Goal: Transaction & Acquisition: Purchase product/service

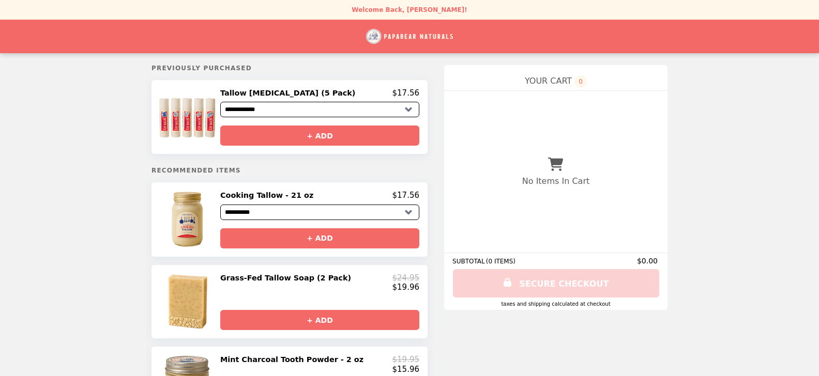
click at [220, 102] on select "**********" at bounding box center [319, 110] width 199 height 16
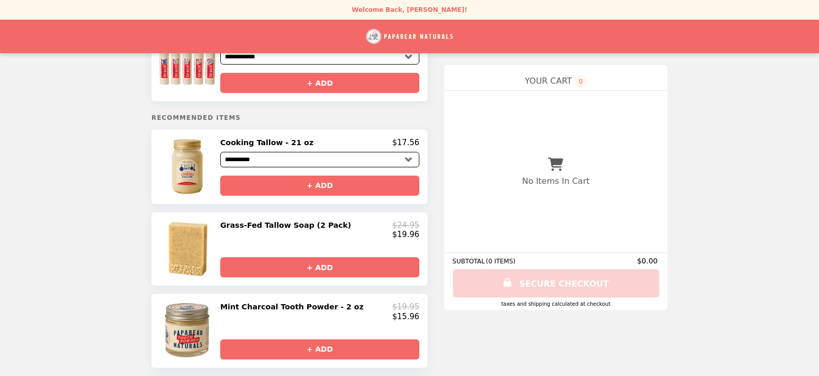
click at [220, 152] on select "**********" at bounding box center [319, 160] width 199 height 16
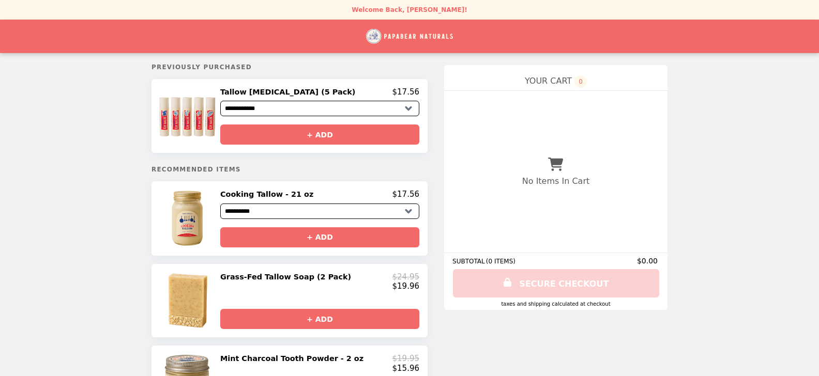
scroll to position [0, 0]
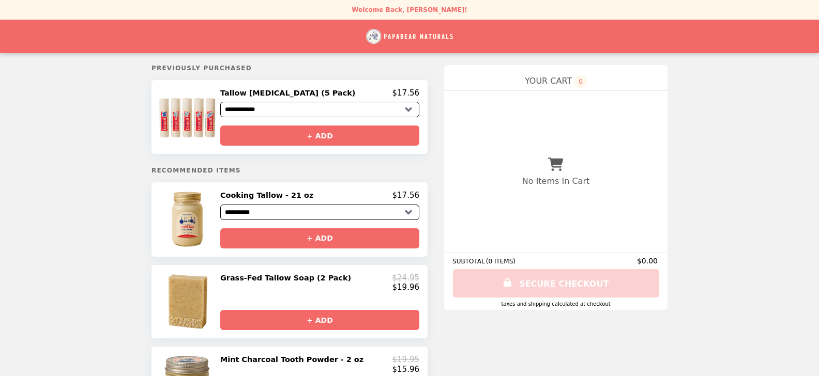
click at [210, 289] on img at bounding box center [188, 302] width 59 height 57
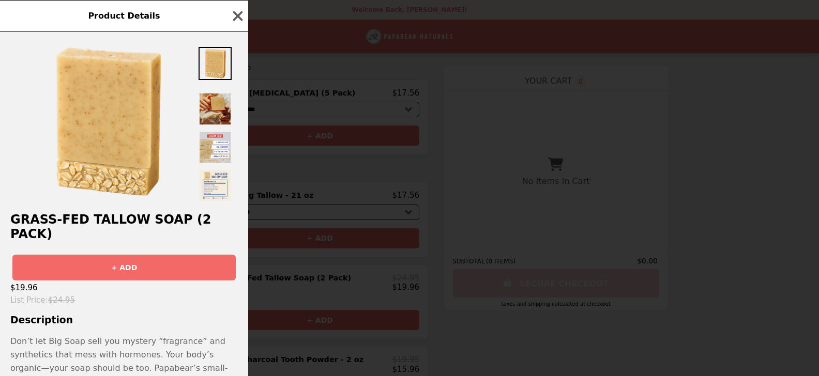
click at [214, 126] on img at bounding box center [215, 109] width 33 height 33
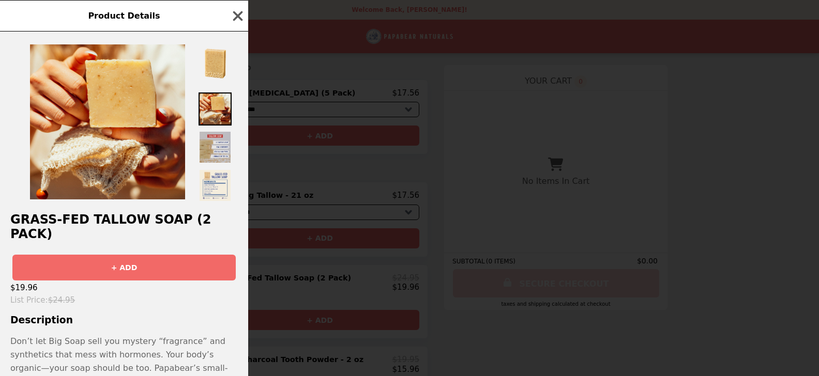
click at [213, 164] on img at bounding box center [215, 147] width 33 height 33
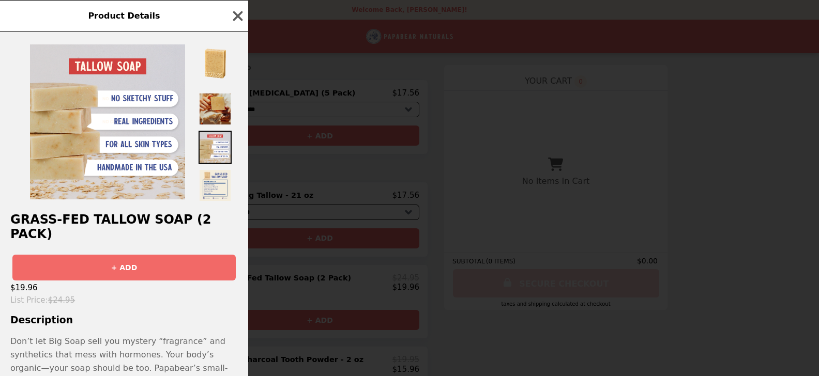
click at [206, 126] on img at bounding box center [215, 109] width 33 height 33
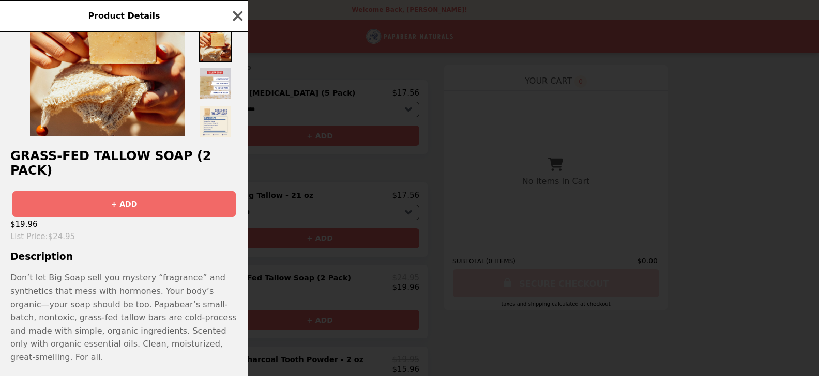
scroll to position [72, 0]
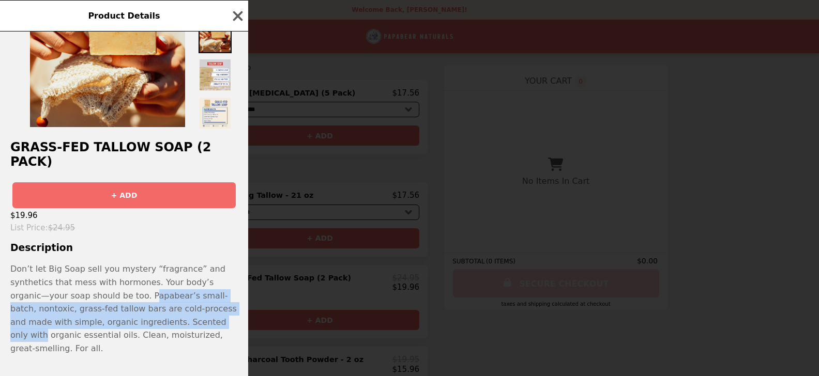
drag, startPoint x: 71, startPoint y: 289, endPoint x: 120, endPoint y: 316, distance: 56.0
click at [120, 316] on p "Don’t let Big Soap sell you mystery “fragrance” and synthetics that mess with h…" at bounding box center [124, 309] width 228 height 93
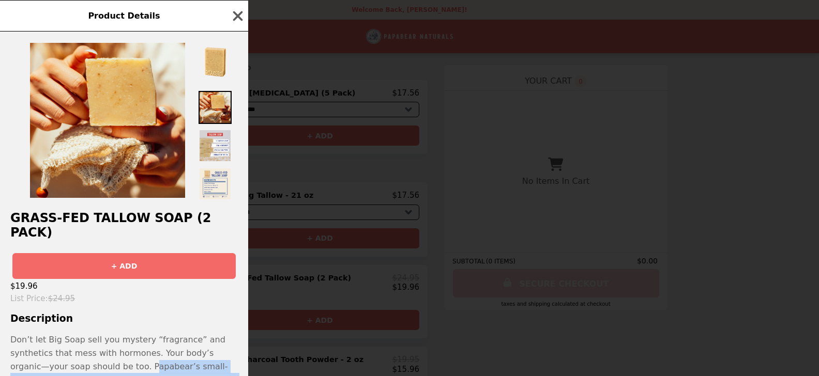
scroll to position [0, 0]
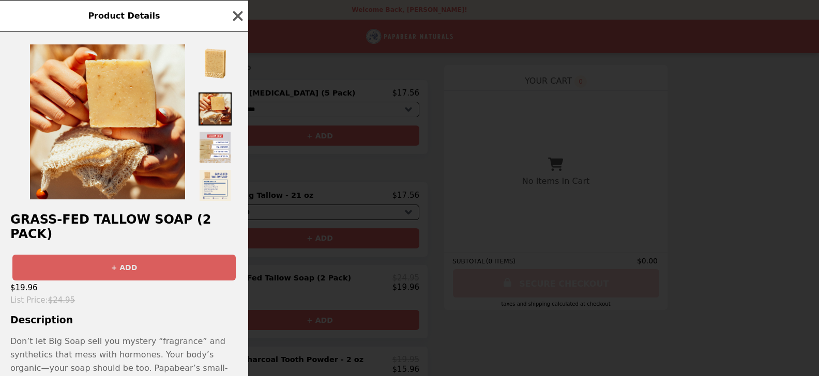
click at [124, 255] on button "+ ADD" at bounding box center [123, 268] width 223 height 26
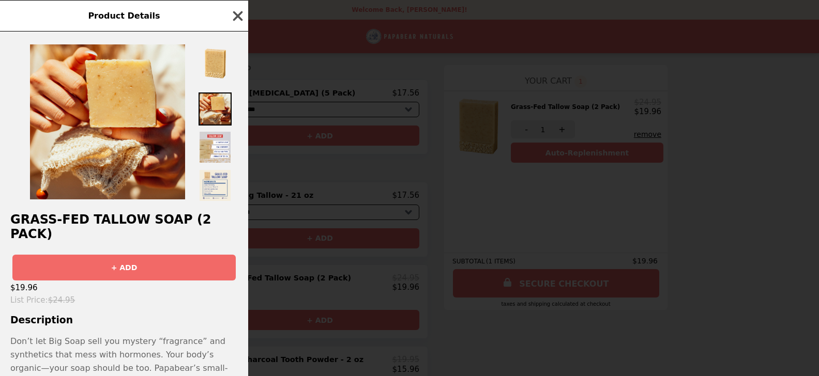
click at [237, 15] on icon "button" at bounding box center [238, 16] width 10 height 10
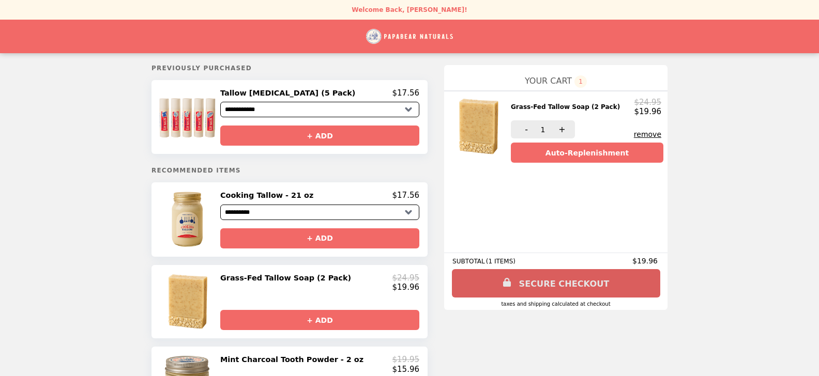
click at [520, 286] on link "SECURE CHECKOUT" at bounding box center [556, 283] width 208 height 28
